Goal: Task Accomplishment & Management: Manage account settings

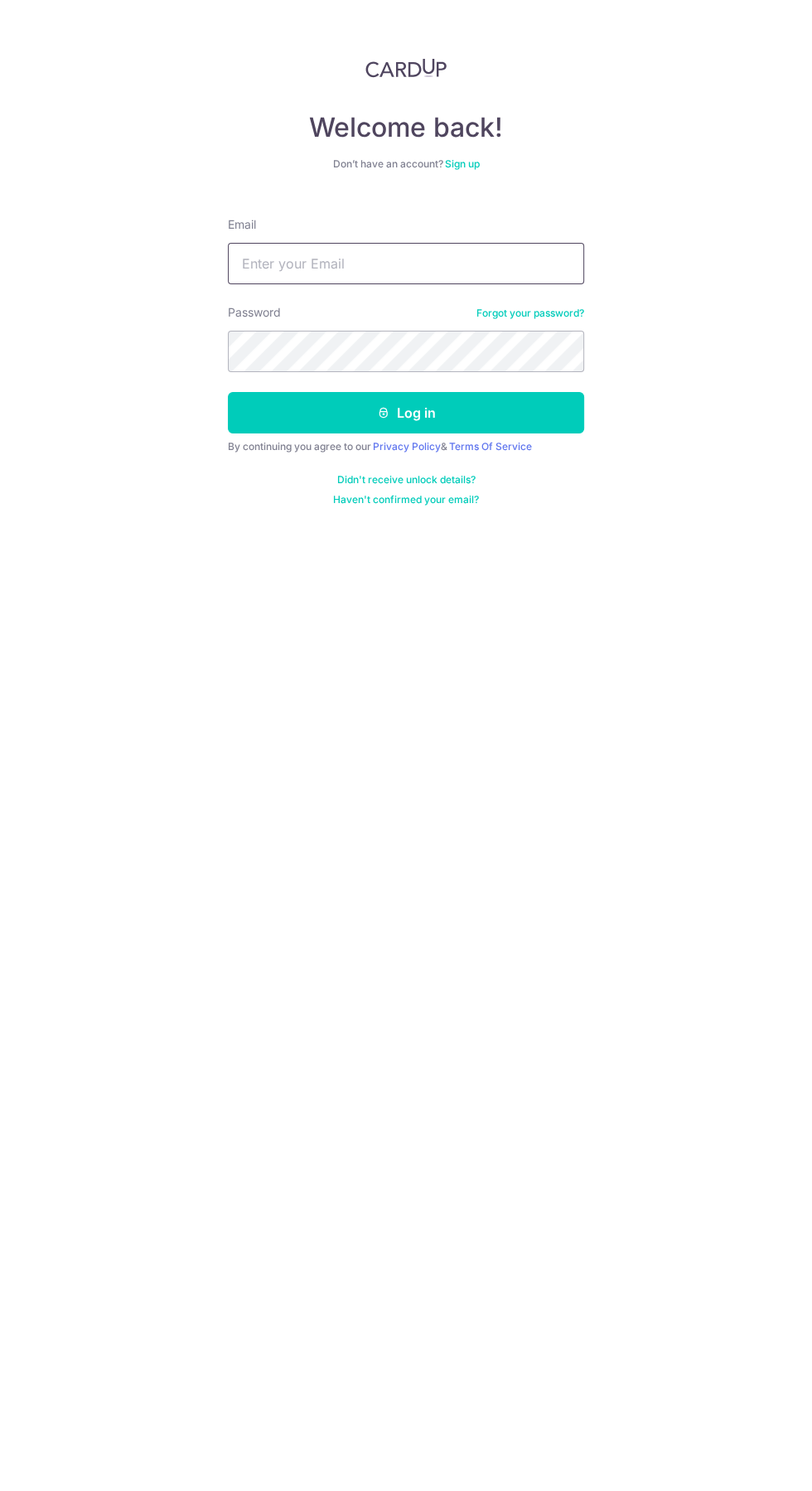
click at [449, 263] on input "Email" at bounding box center [406, 264] width 356 height 42
type input "[EMAIL_ADDRESS][DOMAIN_NAME]"
click at [228, 392] on button "Log in" at bounding box center [406, 413] width 356 height 42
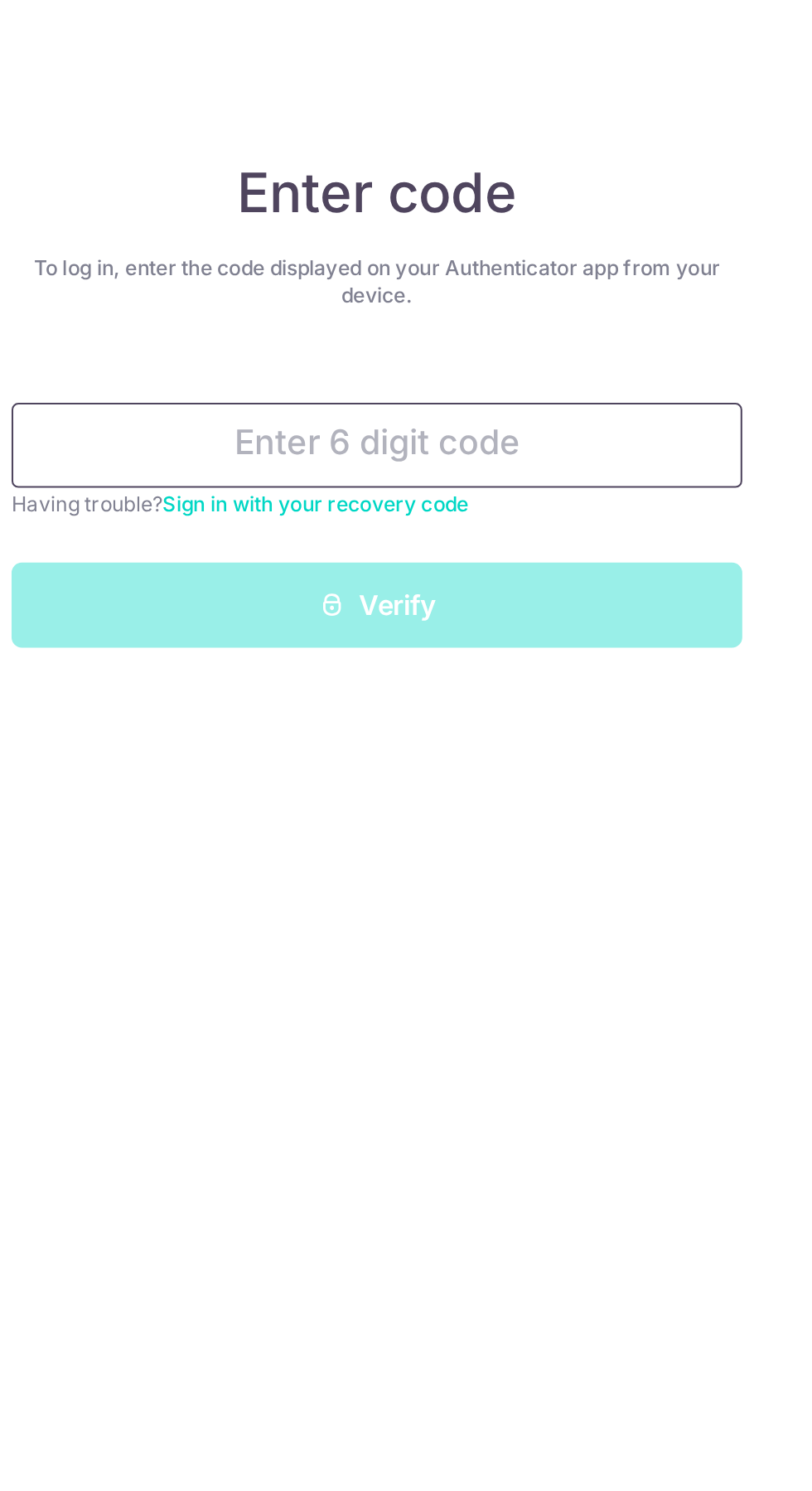
click at [441, 218] on input "text" at bounding box center [406, 217] width 356 height 42
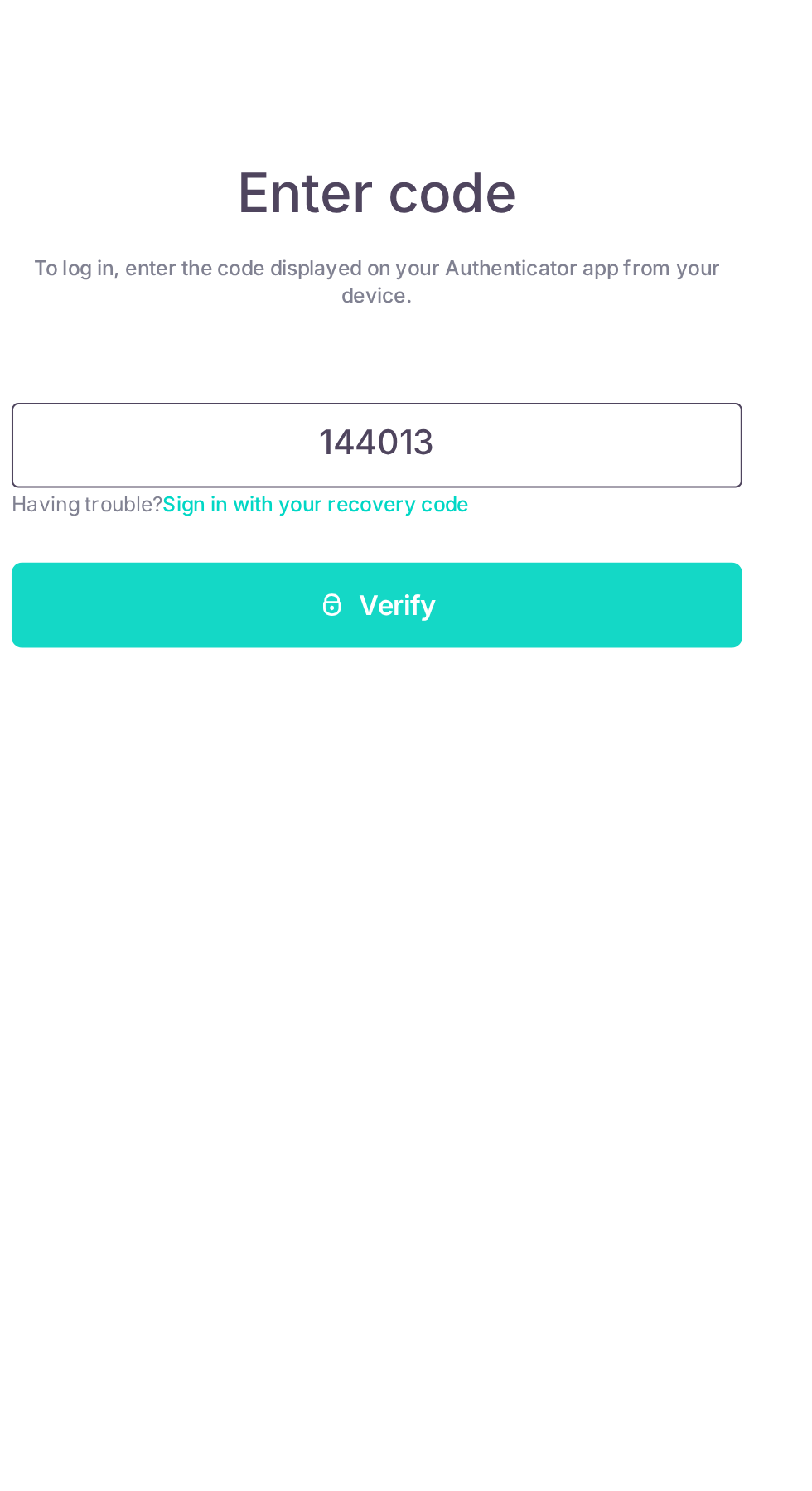
type input "144013"
click at [472, 293] on button "Verify" at bounding box center [406, 295] width 356 height 42
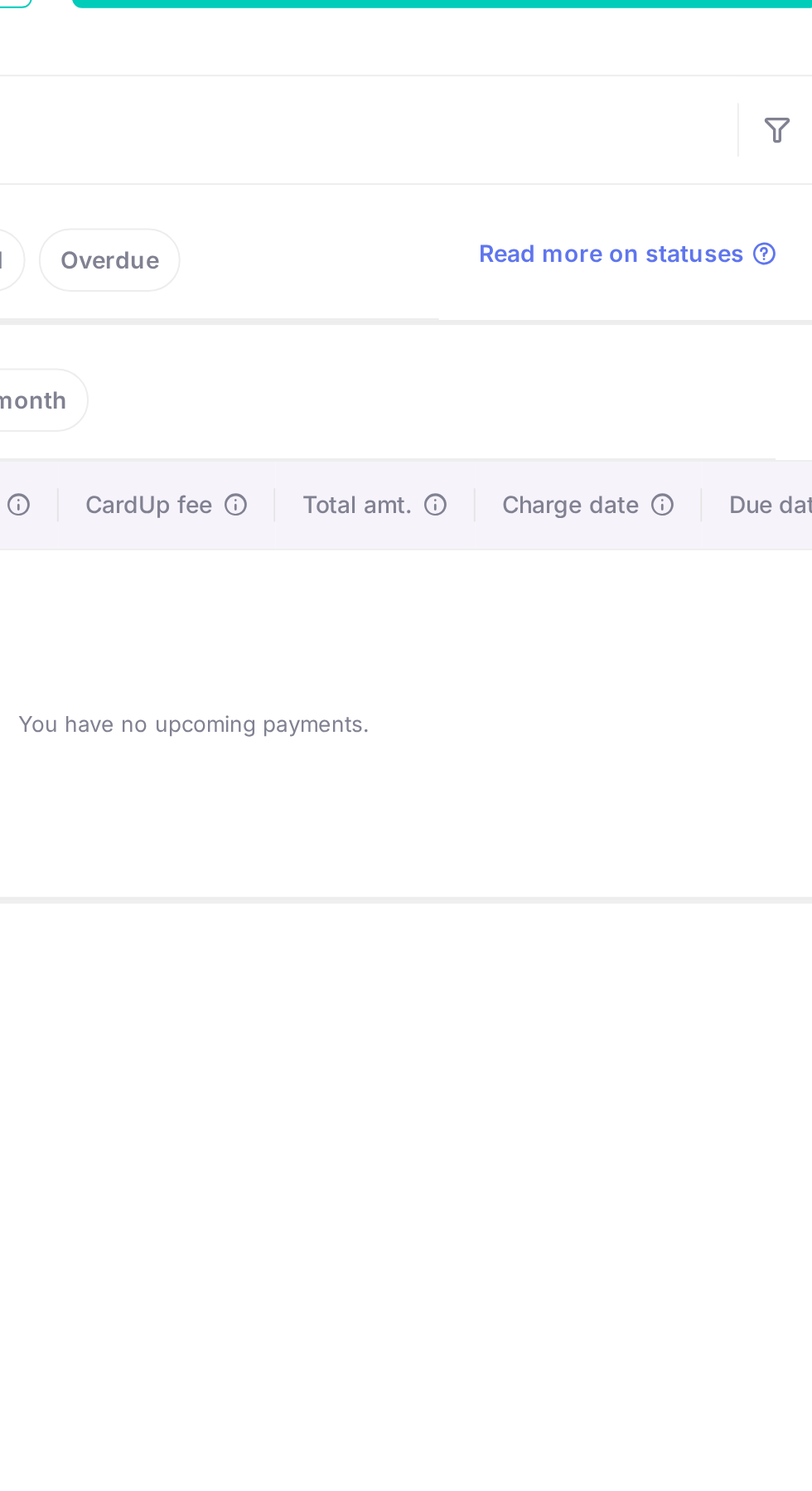
click at [593, 529] on ul "Upcoming Payments on the way Recipient paid Overdue" at bounding box center [312, 522] width 596 height 67
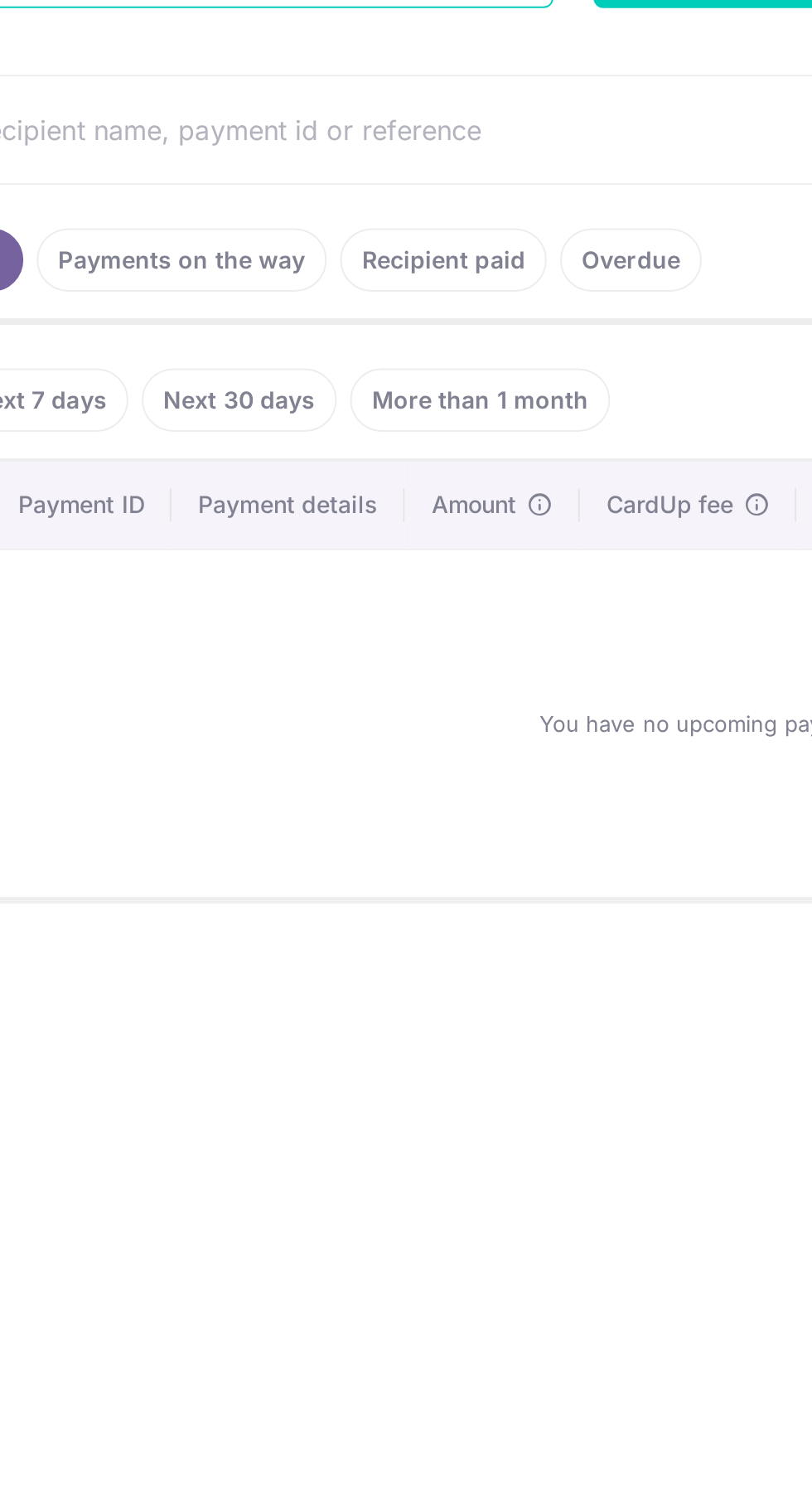
click at [356, 531] on link "Recipient paid" at bounding box center [353, 526] width 103 height 32
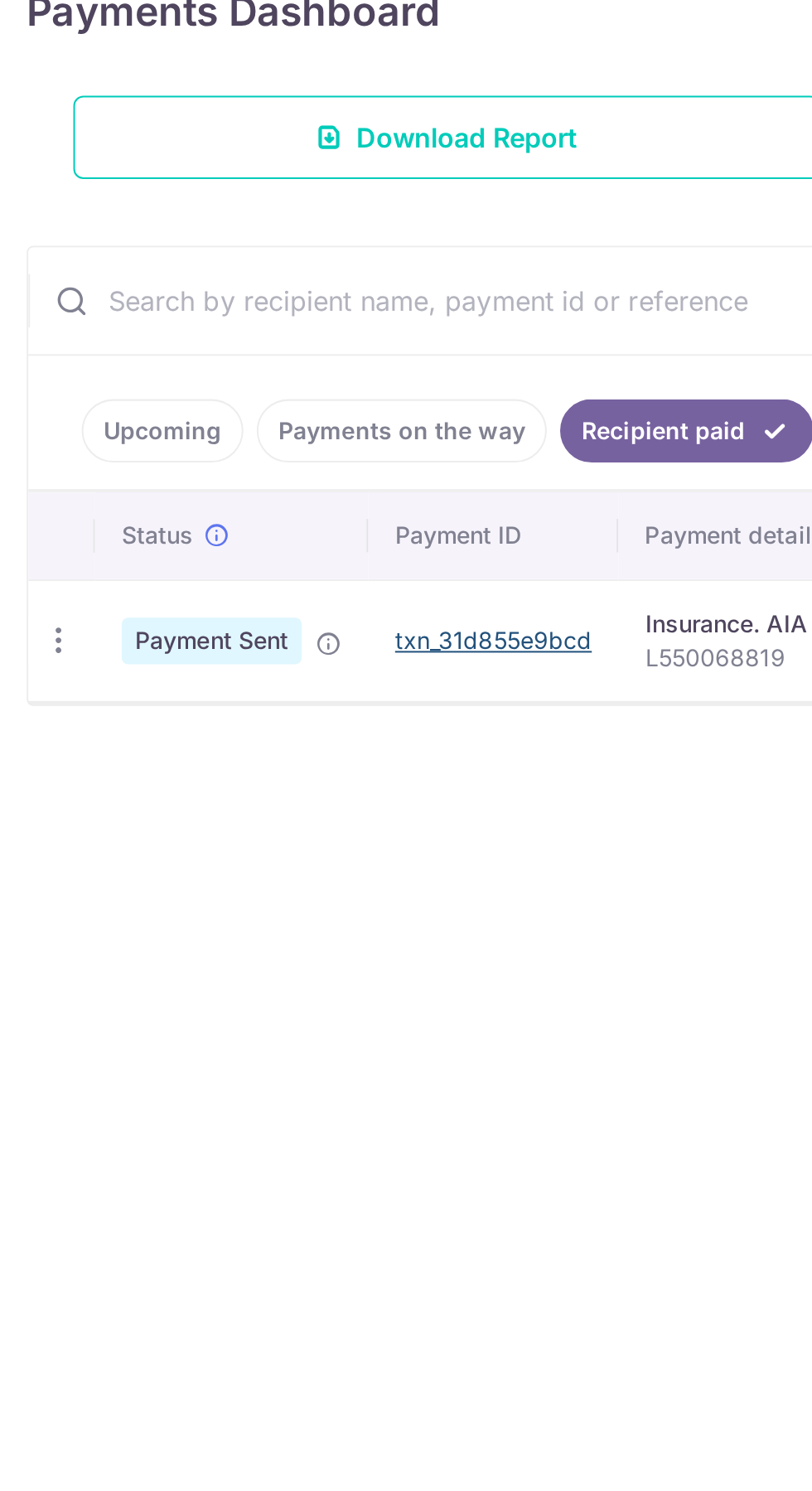
click at [234, 630] on link "txn_31d855e9bcd" at bounding box center [245, 629] width 98 height 14
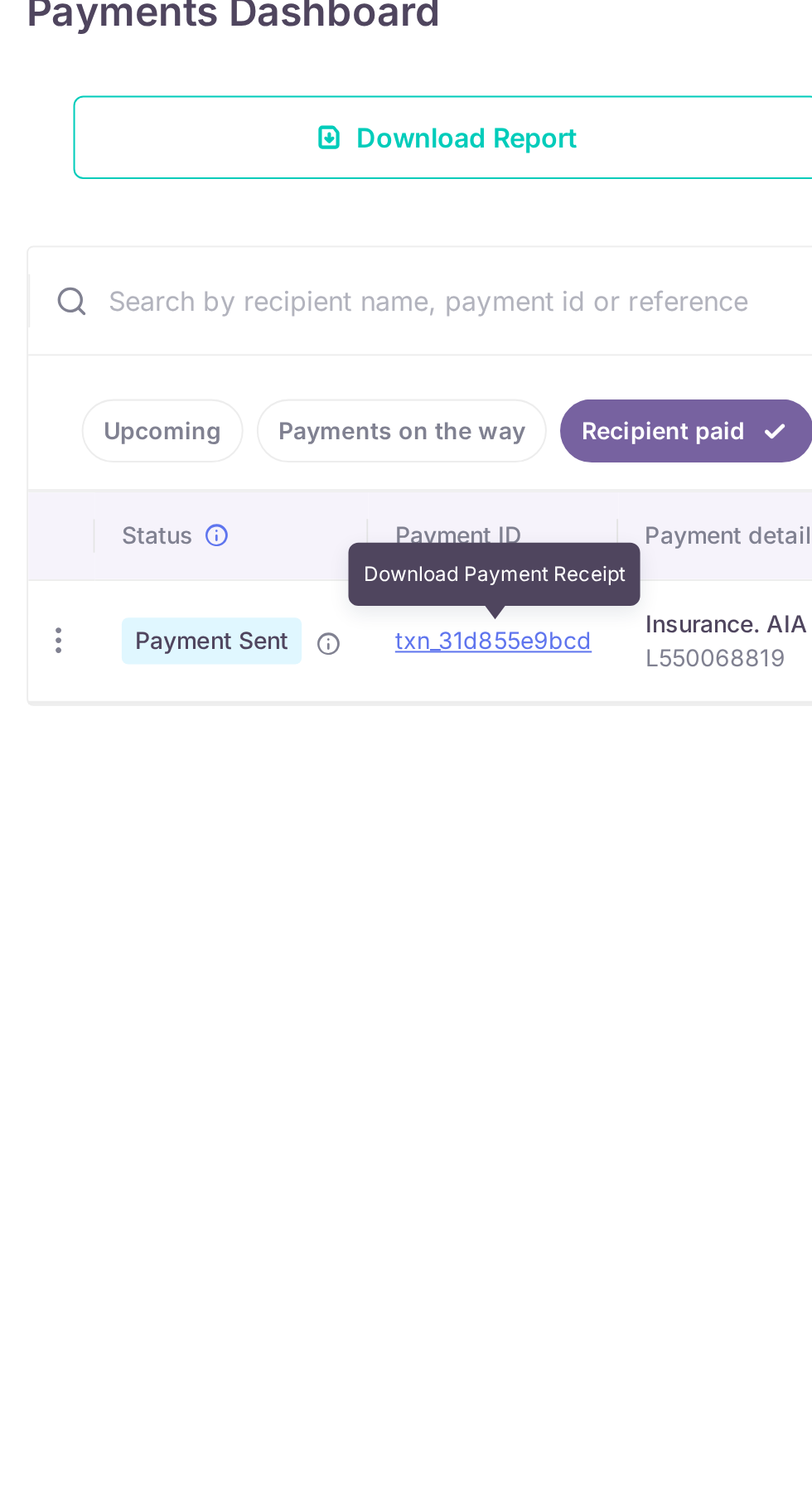
click at [98, 624] on span "Payment Sent" at bounding box center [104, 630] width 89 height 23
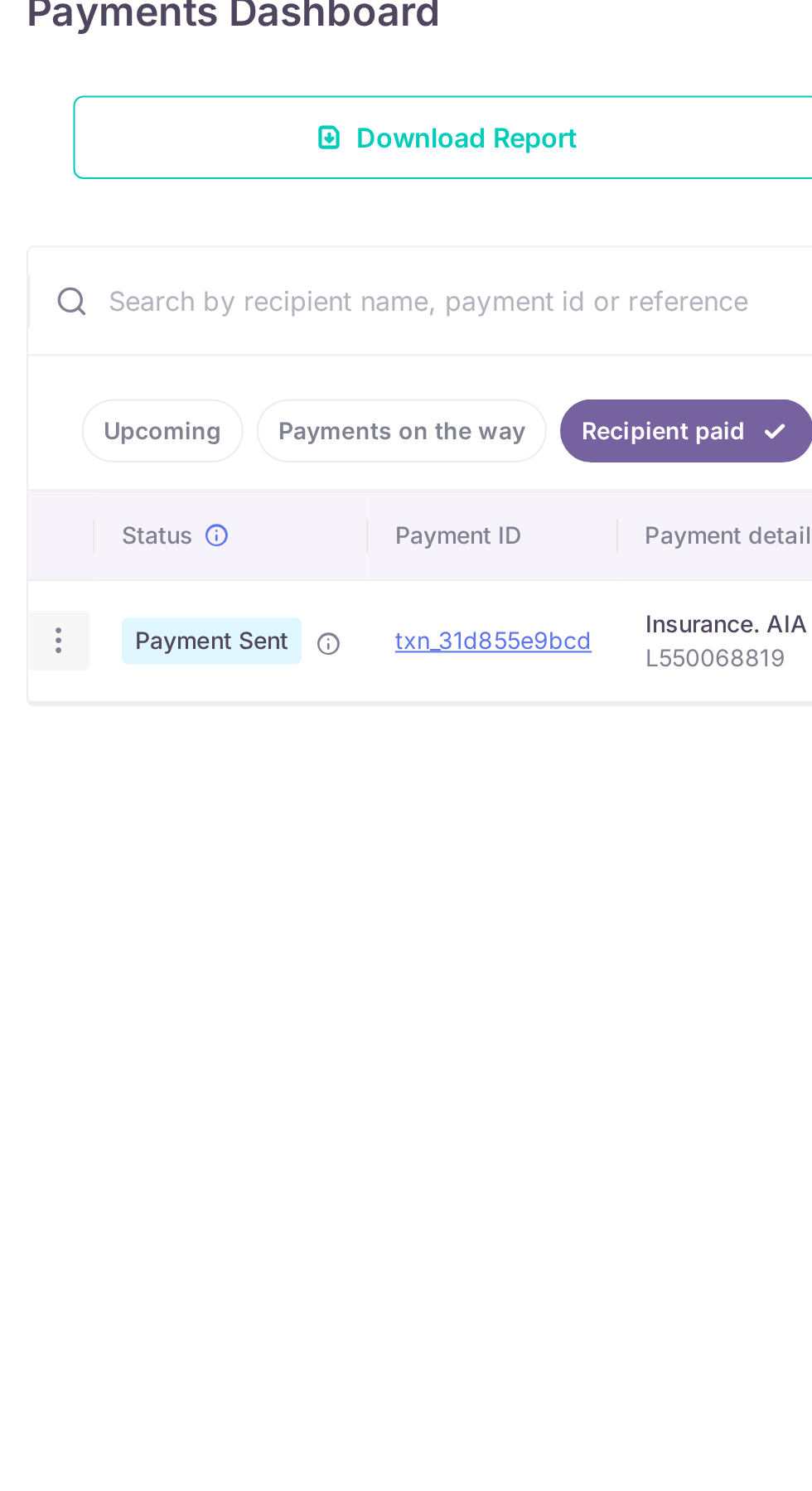
click at [22, 632] on icon "button" at bounding box center [29, 630] width 18 height 18
click at [94, 669] on span "PDF Receipt" at bounding box center [117, 675] width 113 height 17
